Goal: Task Accomplishment & Management: Manage account settings

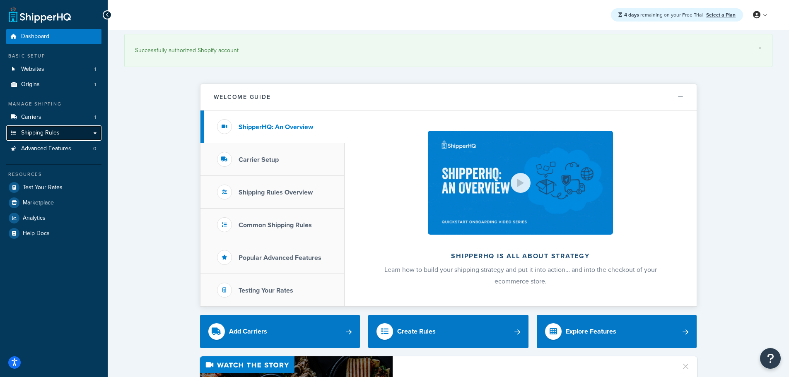
click at [45, 131] on span "Shipping Rules" at bounding box center [40, 133] width 39 height 7
click at [94, 133] on link "Shipping Rules" at bounding box center [53, 133] width 95 height 15
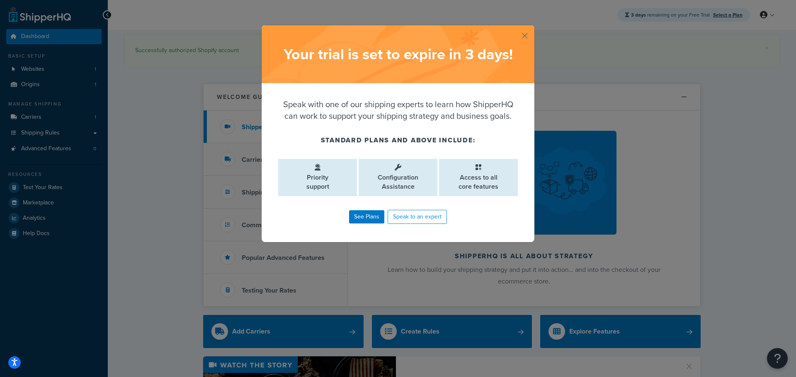
click at [532, 27] on button "button" at bounding box center [533, 26] width 2 height 2
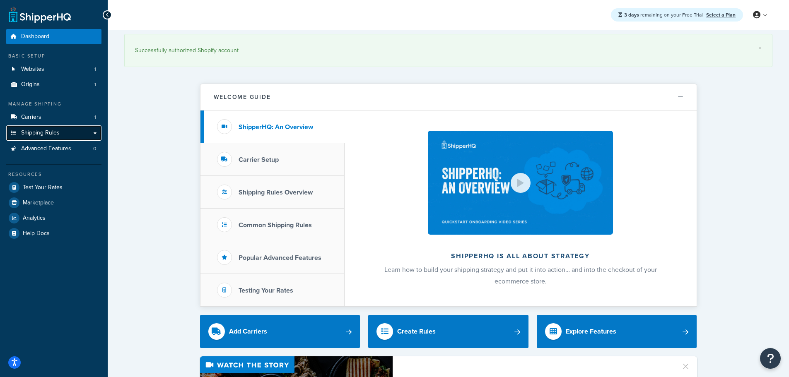
click at [94, 131] on link "Shipping Rules" at bounding box center [53, 133] width 95 height 15
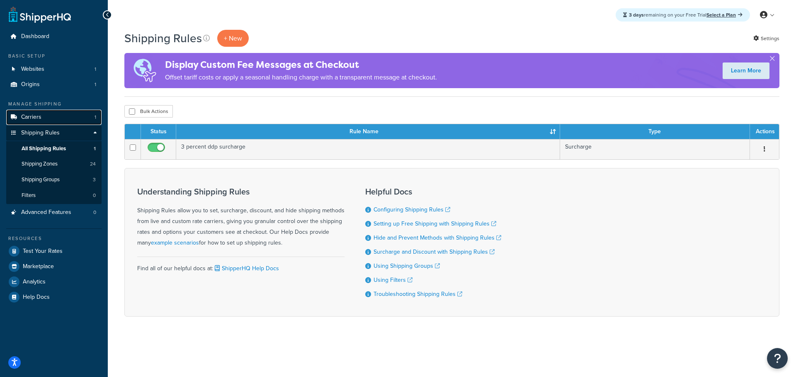
click at [34, 120] on span "Carriers" at bounding box center [31, 117] width 20 height 7
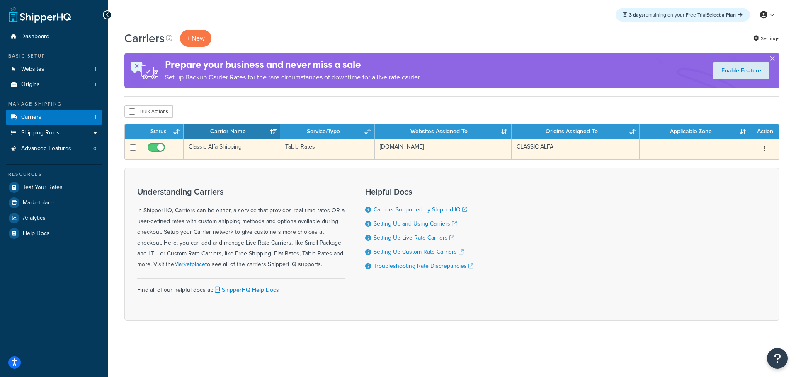
click at [763, 150] on icon "button" at bounding box center [764, 149] width 2 height 6
click at [719, 164] on link "Edit" at bounding box center [730, 165] width 65 height 17
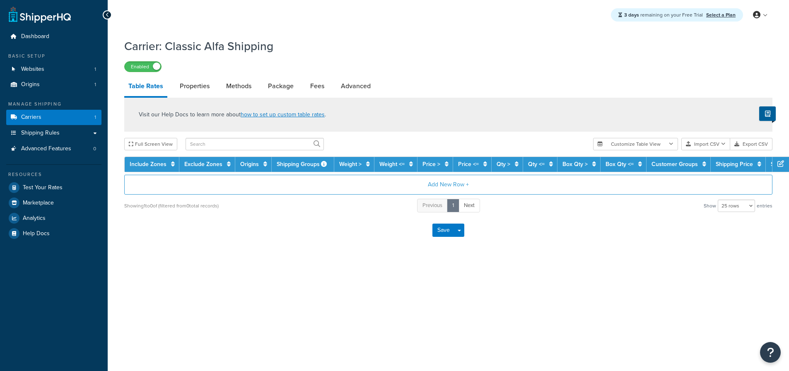
select select "25"
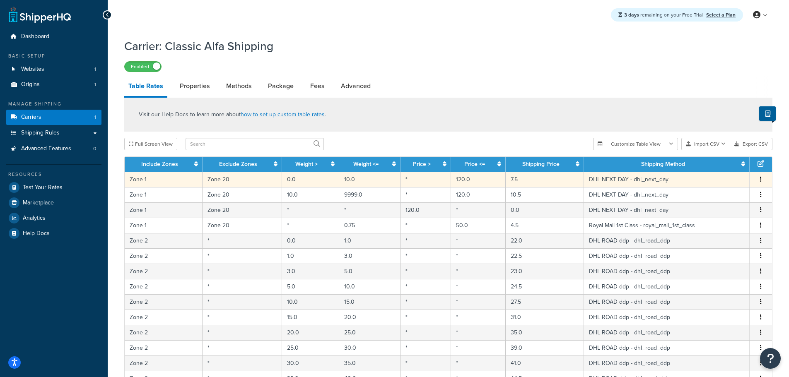
click at [167, 182] on td "Zone 1" at bounding box center [164, 179] width 78 height 15
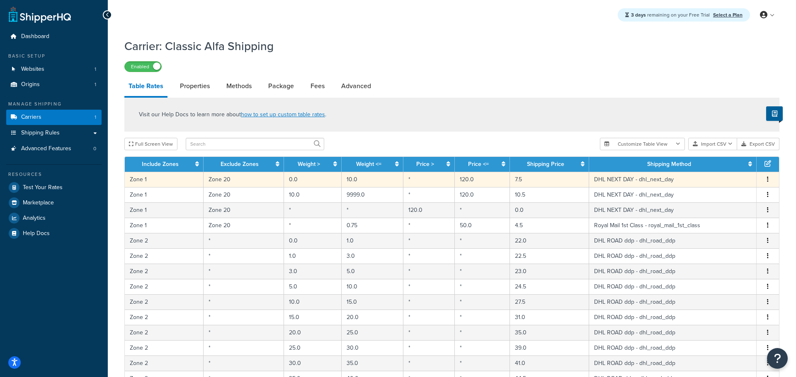
select select "174286"
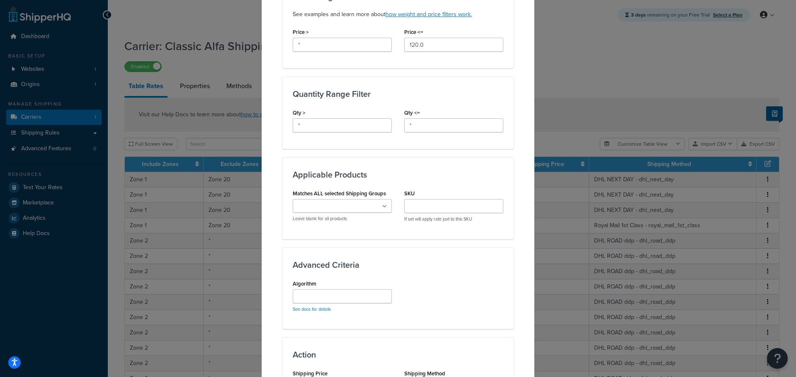
scroll to position [331, 0]
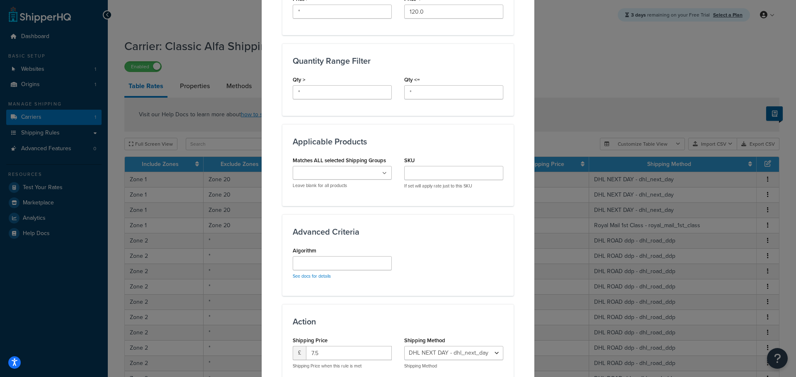
click at [383, 176] on icon at bounding box center [384, 173] width 5 height 5
click at [383, 174] on icon at bounding box center [385, 173] width 4 height 5
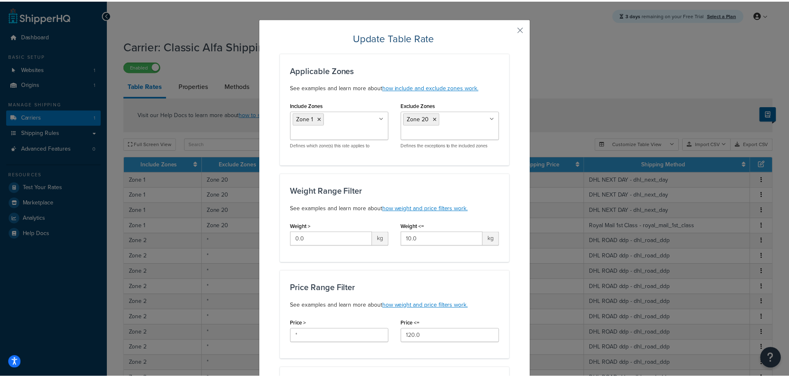
scroll to position [0, 0]
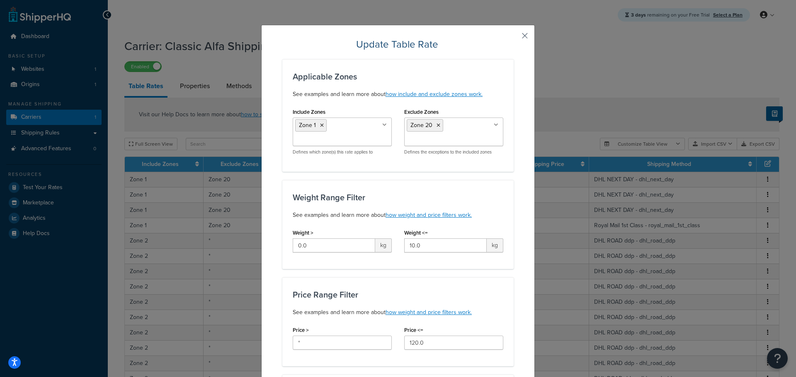
click at [513, 38] on button "button" at bounding box center [512, 39] width 2 height 2
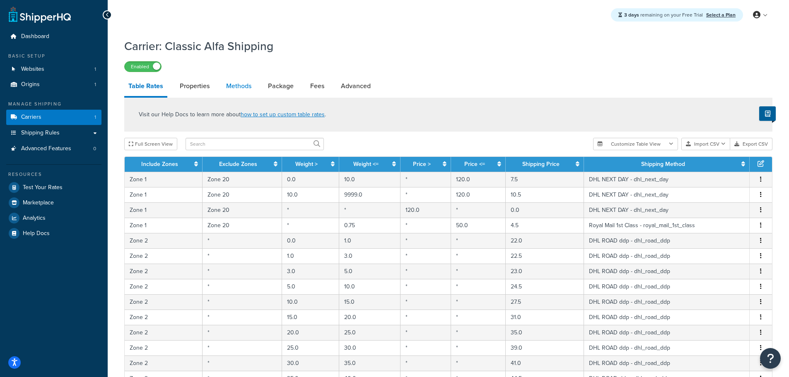
click at [239, 85] on link "Methods" at bounding box center [239, 86] width 34 height 20
select select "25"
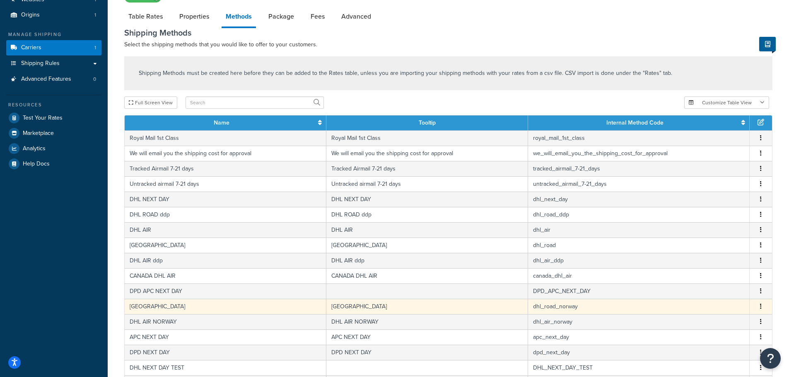
scroll to position [83, 0]
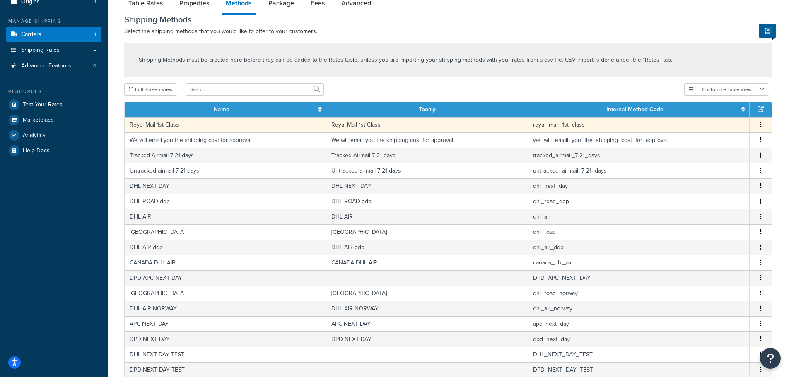
click at [364, 123] on td "Royal Mail 1st Class" at bounding box center [427, 124] width 202 height 15
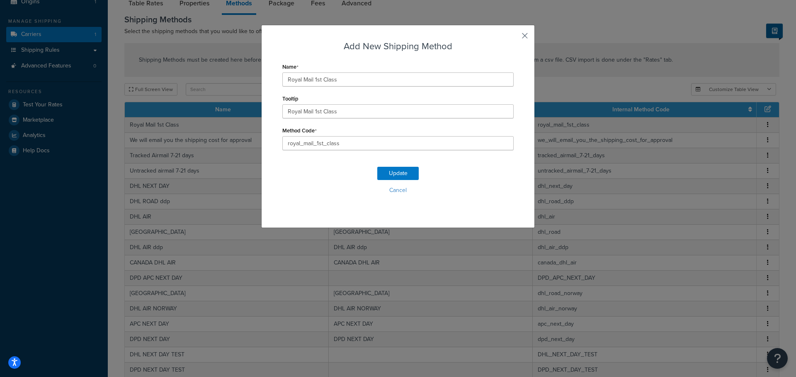
click at [513, 38] on button "button" at bounding box center [512, 39] width 2 height 2
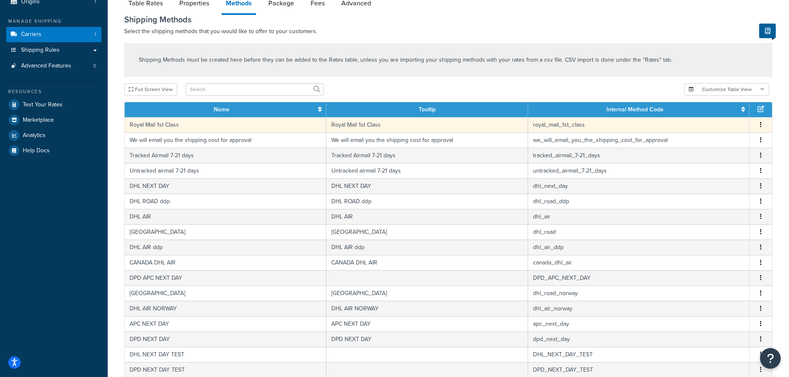
click at [761, 123] on icon "button" at bounding box center [761, 125] width 2 height 6
click at [731, 117] on div "Edit" at bounding box center [718, 117] width 59 height 17
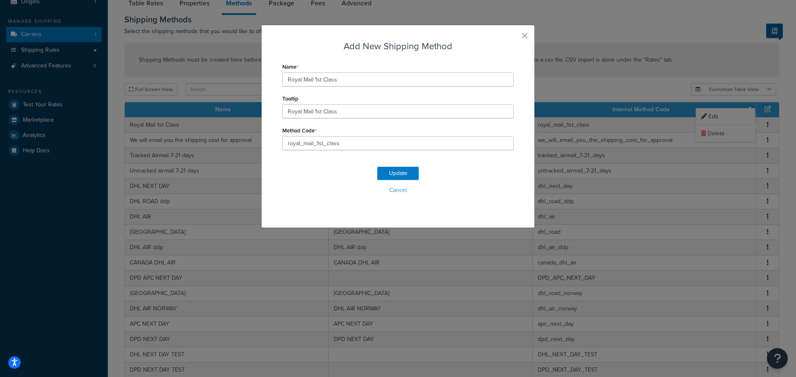
click at [516, 38] on div "Add New Shipping Method Name Royal Mail 1st Class Tooltip Royal Mail 1st Class …" at bounding box center [397, 126] width 273 height 203
click at [513, 38] on button "button" at bounding box center [512, 39] width 2 height 2
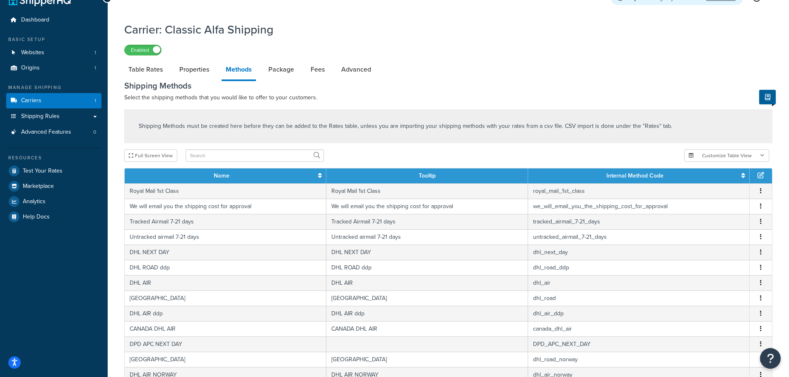
scroll to position [0, 0]
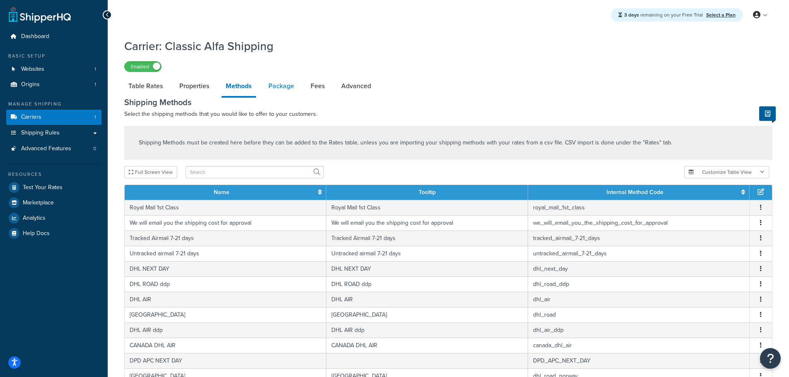
click at [280, 85] on link "Package" at bounding box center [281, 86] width 34 height 20
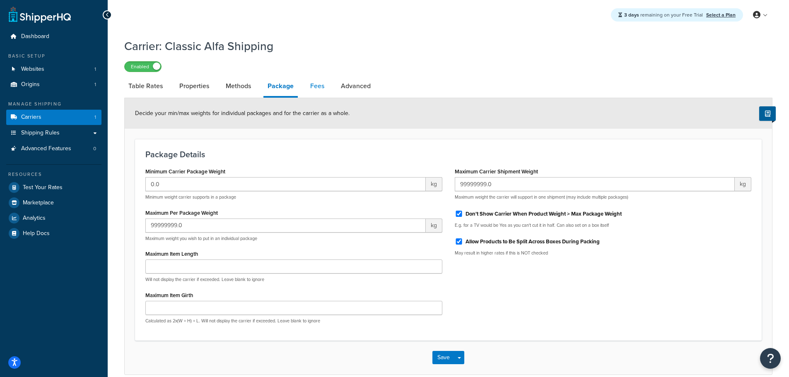
click at [313, 87] on link "Fees" at bounding box center [317, 86] width 22 height 20
select select "AFTER"
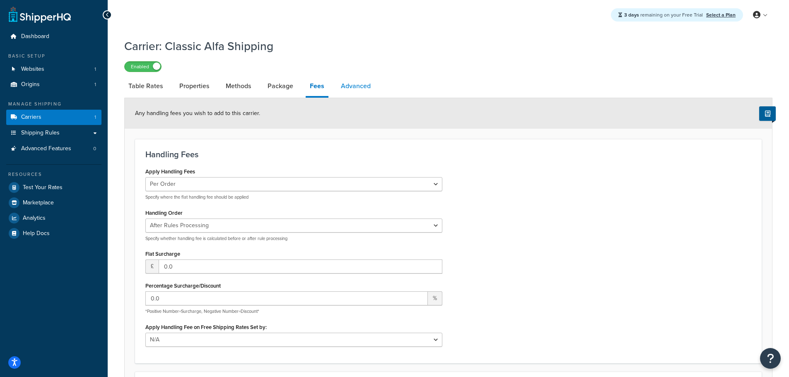
click at [356, 84] on link "Advanced" at bounding box center [356, 86] width 38 height 20
select select "false"
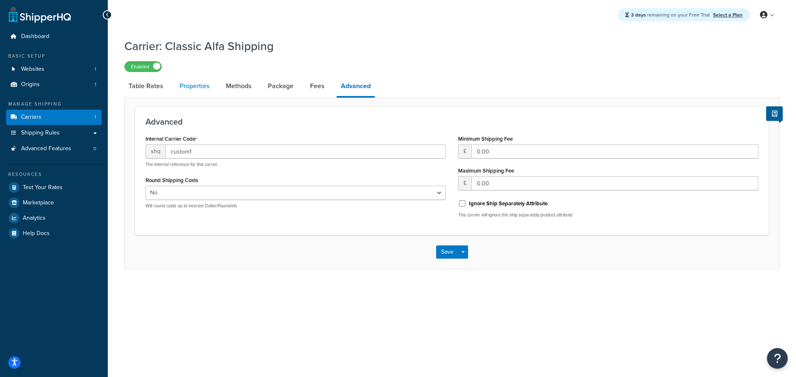
click at [203, 91] on link "Properties" at bounding box center [194, 86] width 38 height 20
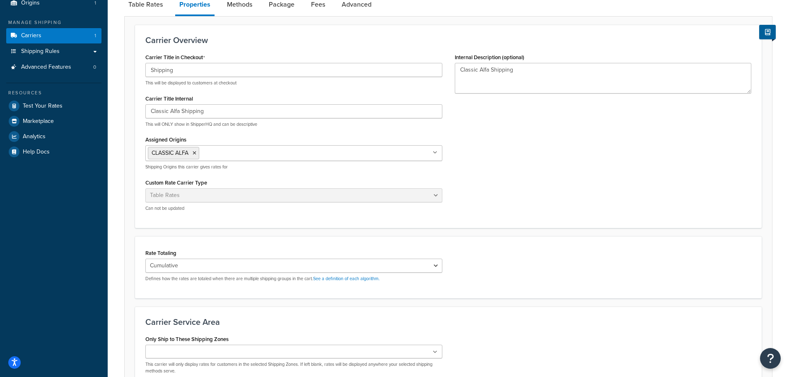
scroll to position [83, 0]
click at [436, 151] on icon at bounding box center [435, 151] width 5 height 5
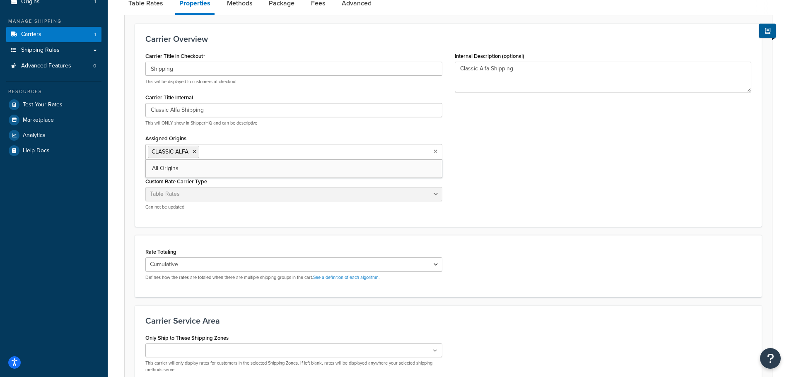
click at [436, 151] on icon at bounding box center [436, 151] width 4 height 5
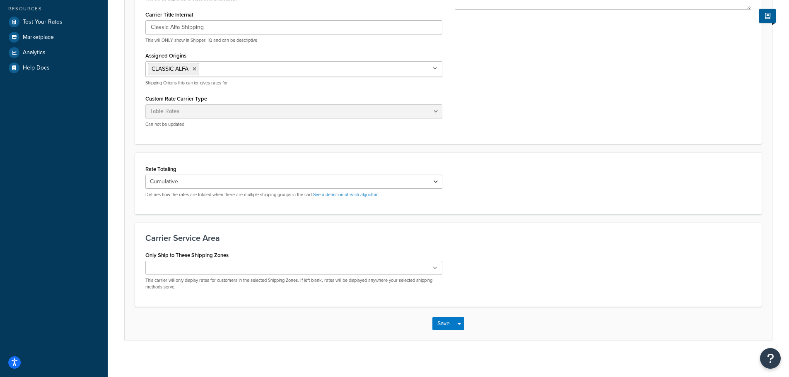
scroll to position [172, 0]
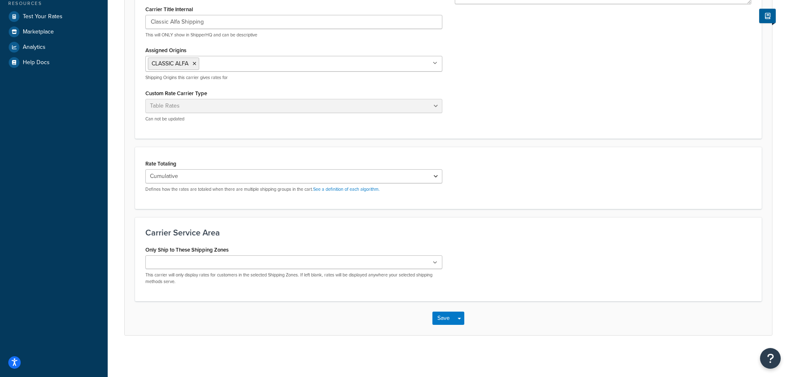
click at [435, 262] on icon at bounding box center [435, 263] width 5 height 5
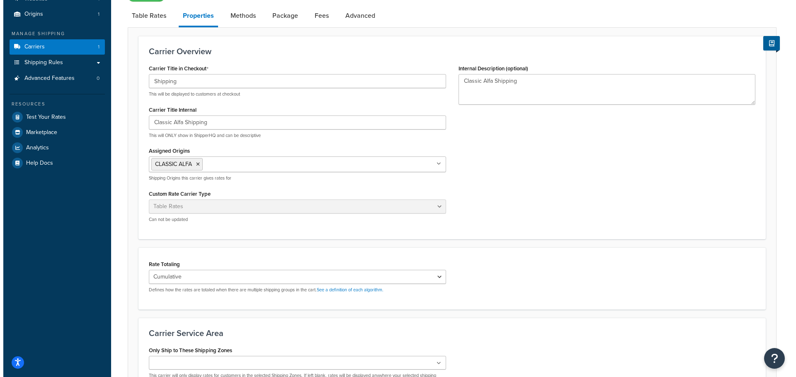
scroll to position [0, 0]
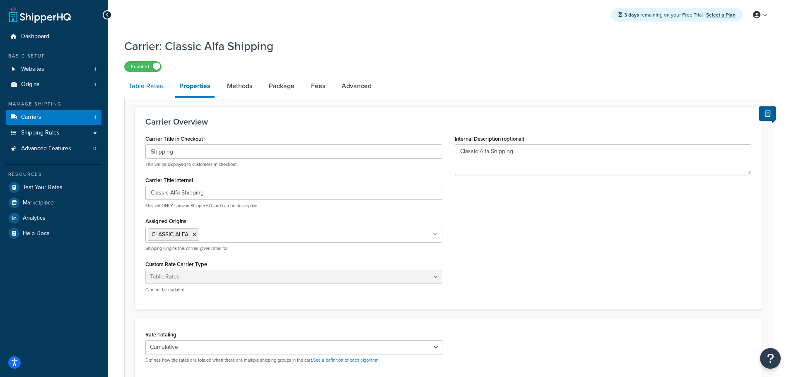
click at [156, 87] on link "Table Rates" at bounding box center [145, 86] width 43 height 20
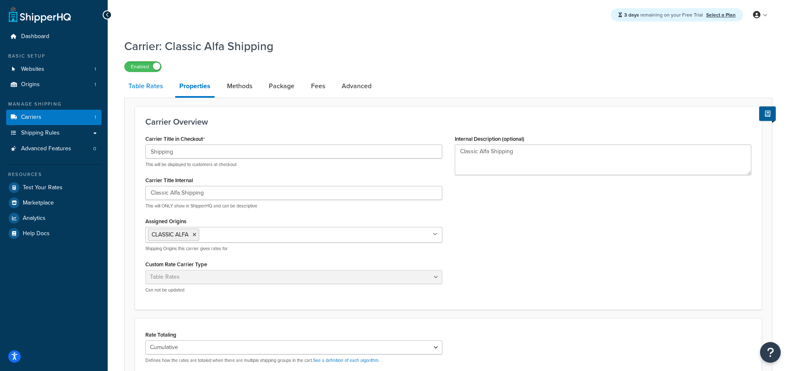
select select "25"
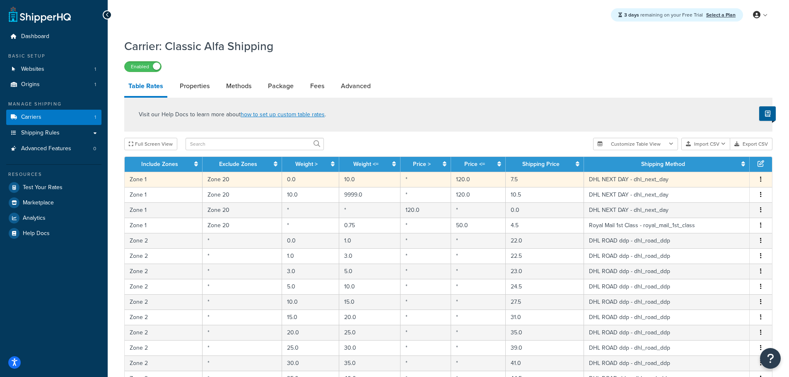
click at [759, 181] on button "button" at bounding box center [761, 179] width 7 height 9
click at [723, 165] on div "Edit" at bounding box center [718, 163] width 59 height 17
select select "174286"
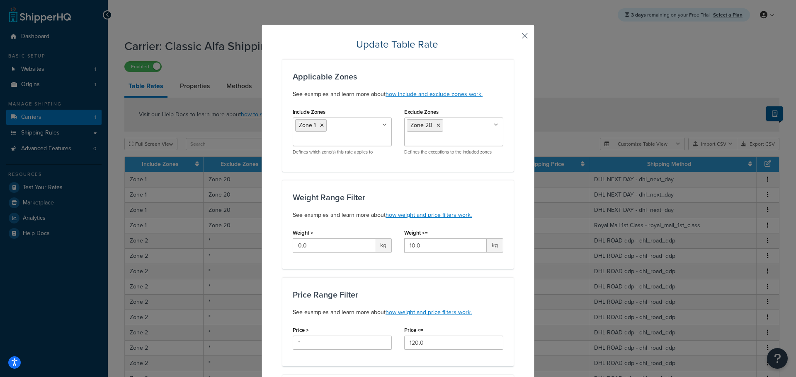
click at [513, 38] on button "button" at bounding box center [512, 39] width 2 height 2
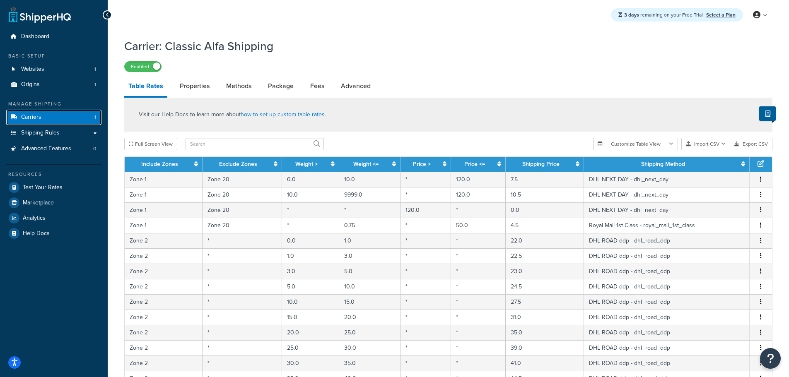
click at [95, 117] on span "1" at bounding box center [95, 117] width 2 height 7
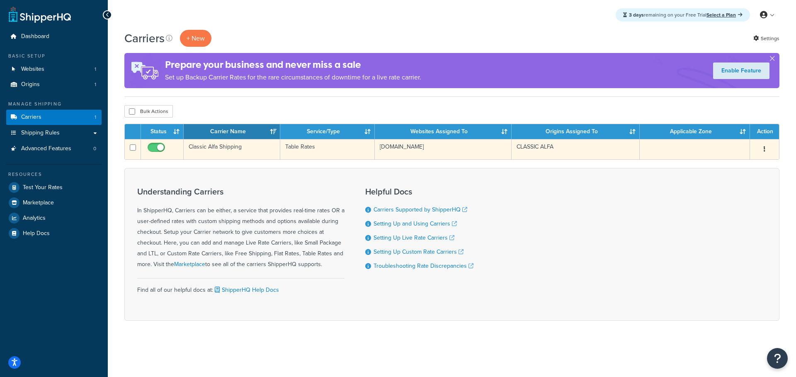
click at [762, 150] on button "button" at bounding box center [764, 149] width 12 height 13
click at [763, 150] on button "button" at bounding box center [764, 149] width 12 height 13
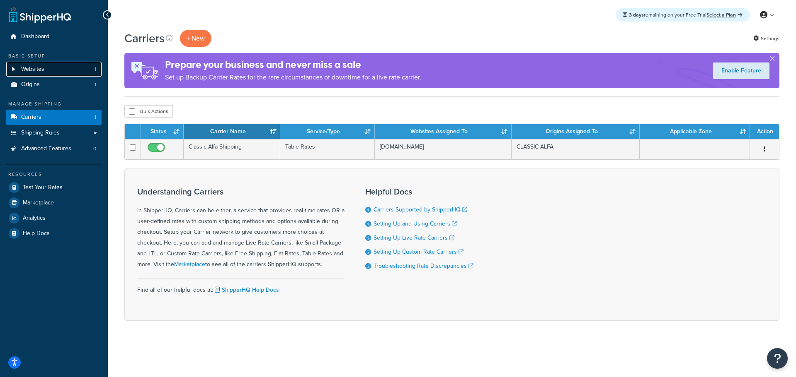
click at [34, 69] on span "Websites" at bounding box center [32, 69] width 23 height 7
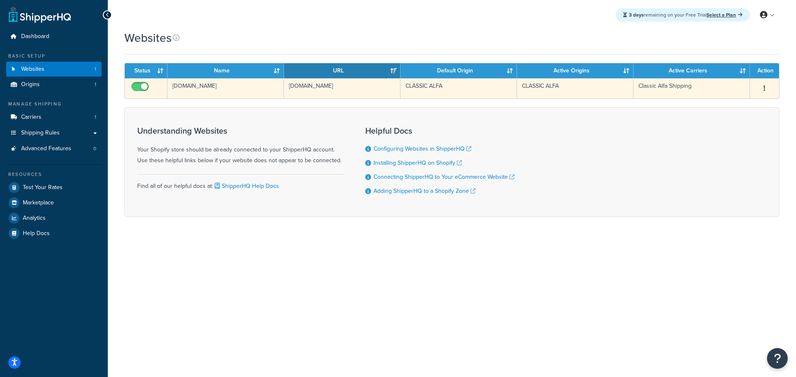
click at [764, 88] on icon "button" at bounding box center [764, 88] width 2 height 6
click at [732, 102] on link "Edit" at bounding box center [730, 105] width 65 height 17
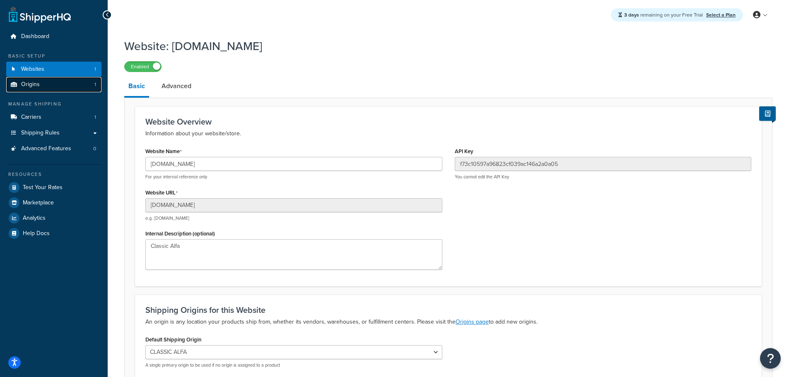
click at [35, 87] on span "Origins" at bounding box center [30, 84] width 19 height 7
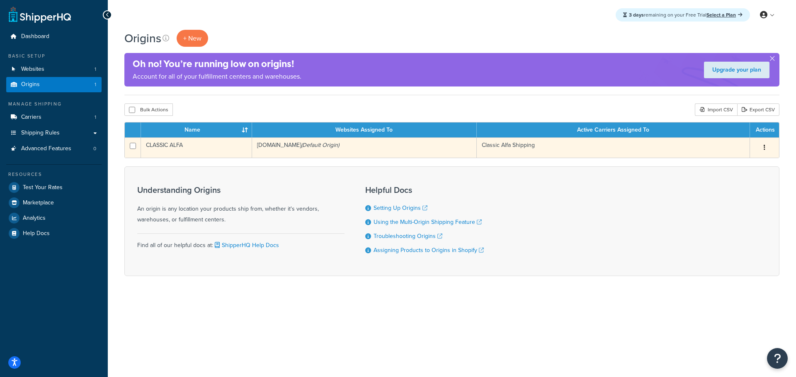
click at [760, 148] on button "button" at bounding box center [764, 147] width 12 height 13
click at [733, 165] on link "Edit" at bounding box center [736, 163] width 65 height 17
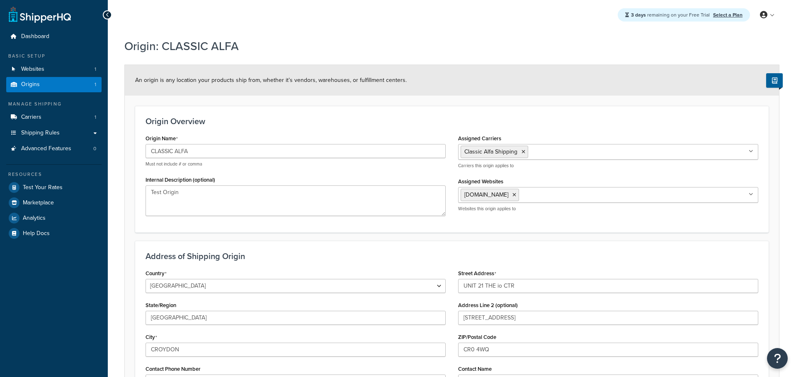
select select "1226"
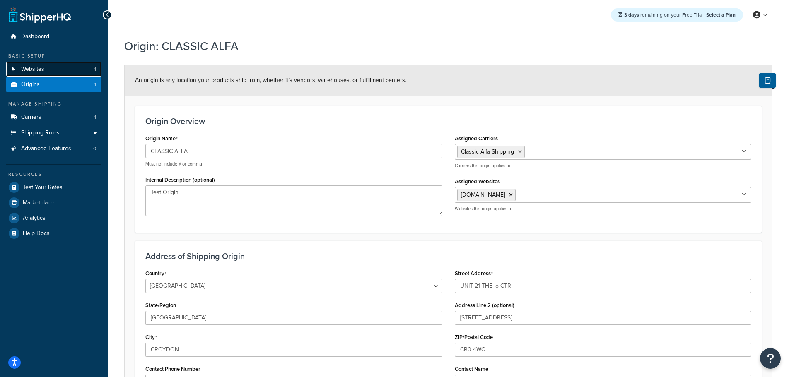
click at [38, 69] on span "Websites" at bounding box center [32, 69] width 23 height 7
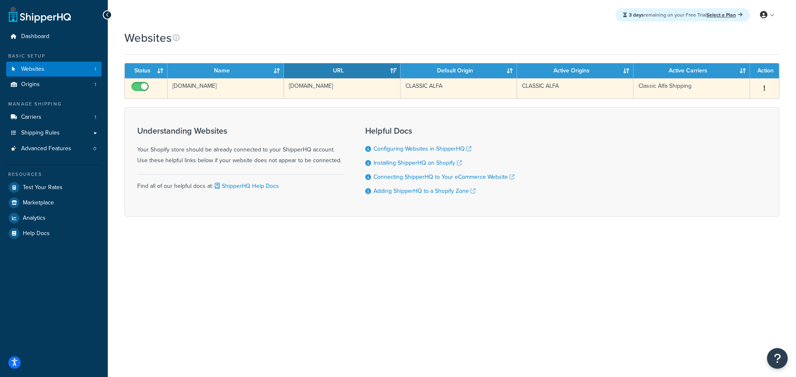
click at [761, 88] on button "button" at bounding box center [764, 88] width 12 height 13
click at [735, 104] on link "Edit" at bounding box center [730, 105] width 65 height 17
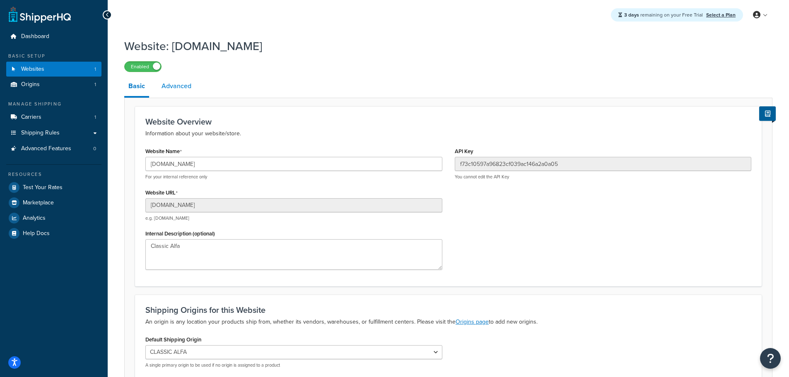
click at [184, 86] on link "Advanced" at bounding box center [176, 86] width 38 height 20
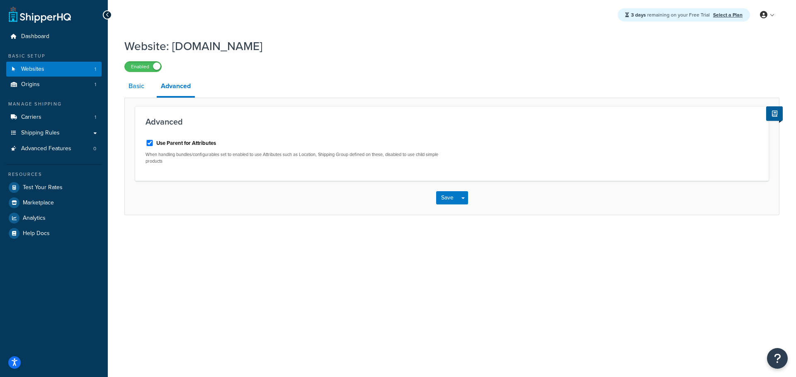
click at [138, 88] on link "Basic" at bounding box center [136, 86] width 24 height 20
